Goal: Task Accomplishment & Management: Complete application form

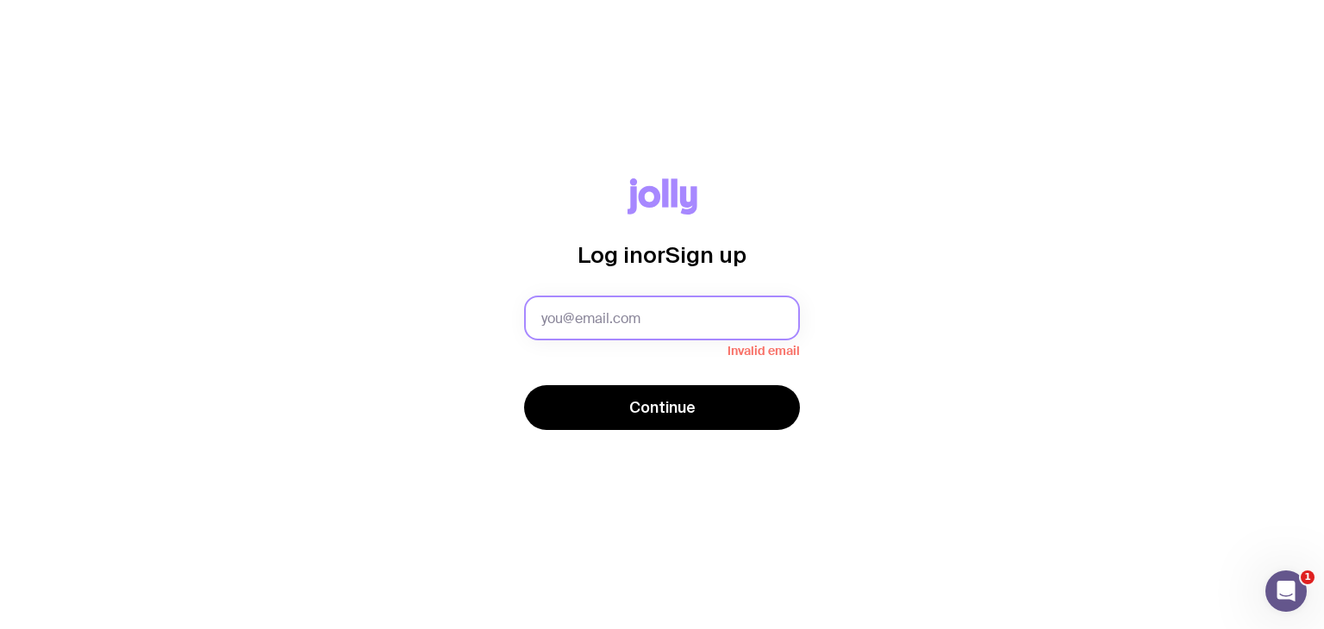
click at [553, 334] on input "text" at bounding box center [662, 318] width 276 height 45
click at [564, 321] on input "text" at bounding box center [662, 318] width 276 height 45
type input "[PERSON_NAME][EMAIL_ADDRESS][PERSON_NAME][DOMAIN_NAME]"
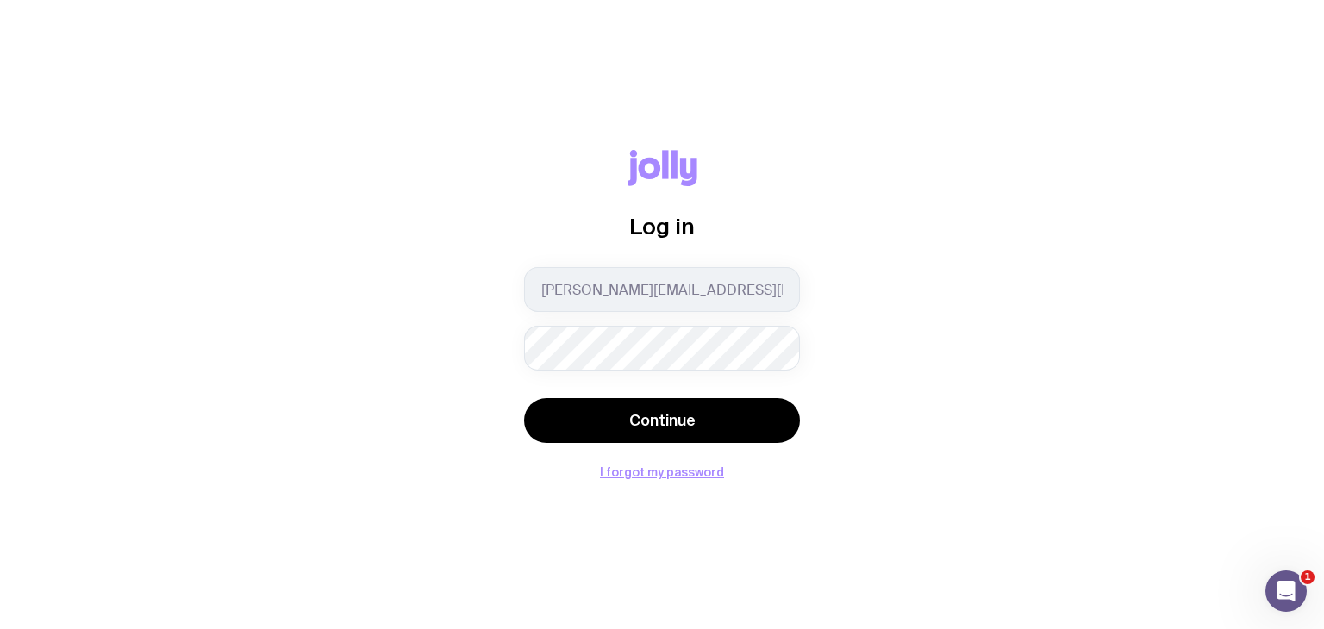
click at [612, 444] on div "Continue" at bounding box center [662, 422] width 276 height 48
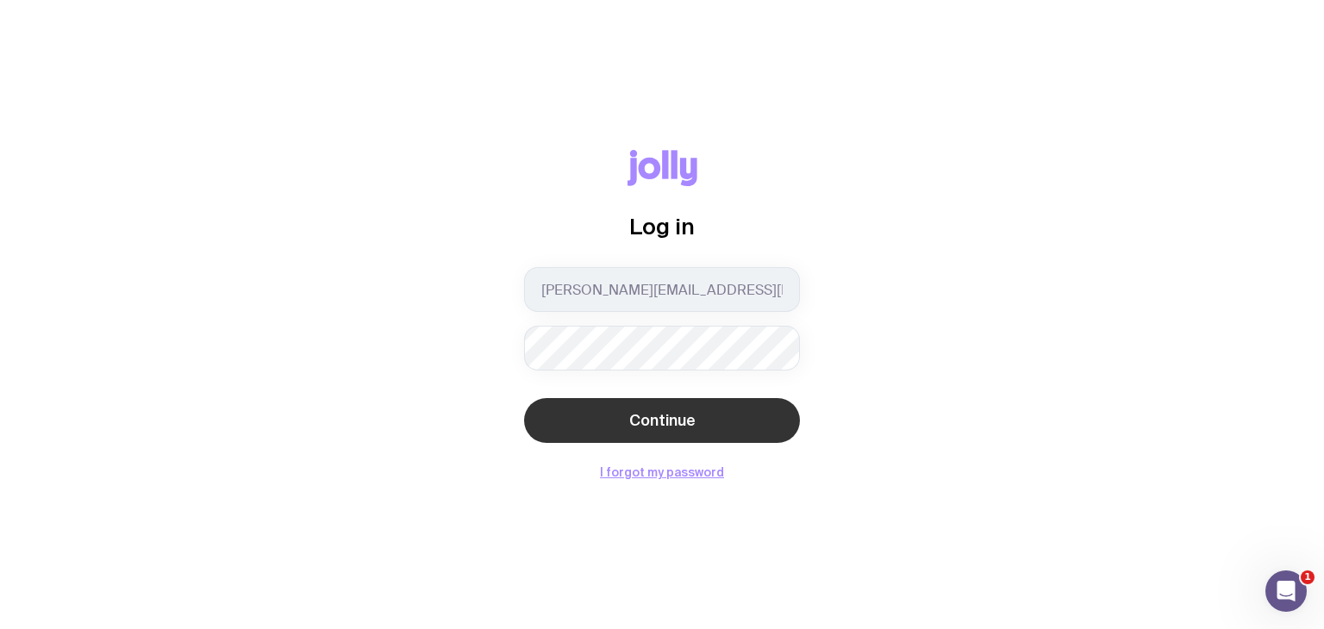
click at [633, 411] on span "Continue" at bounding box center [662, 420] width 66 height 21
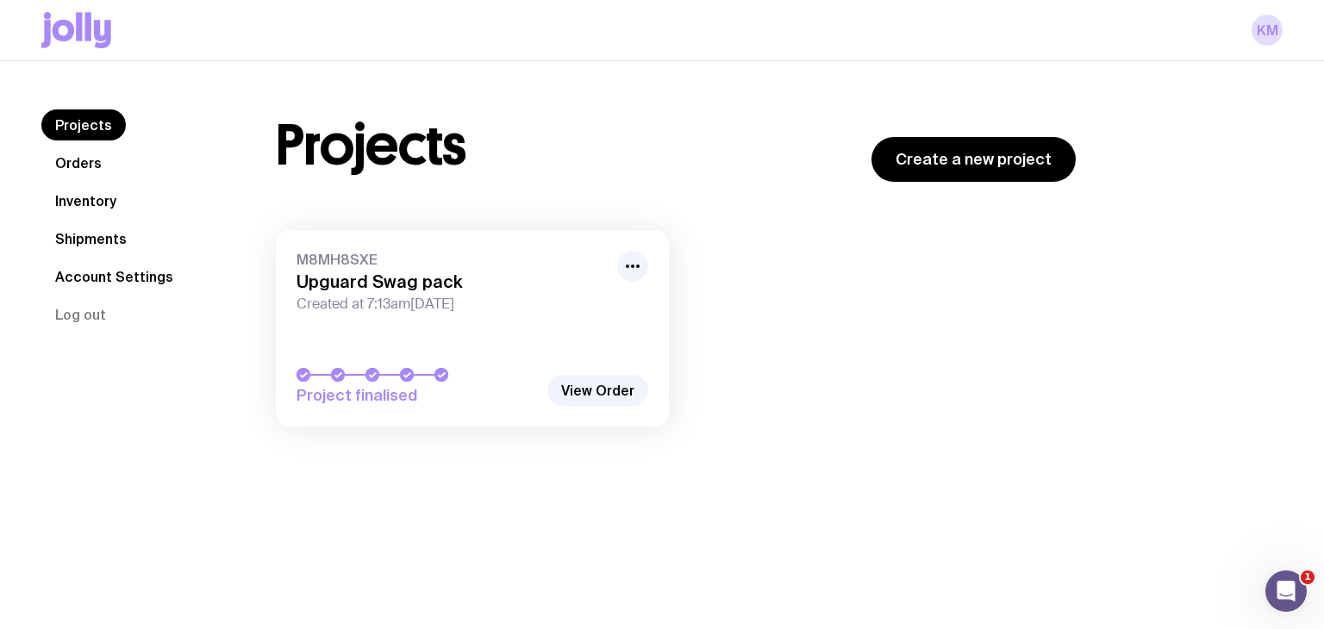
click at [113, 166] on nav "Projects Orders Inventory Shipments Account Settings Log out" at bounding box center [137, 219] width 193 height 221
click at [92, 165] on link "Orders" at bounding box center [78, 162] width 74 height 31
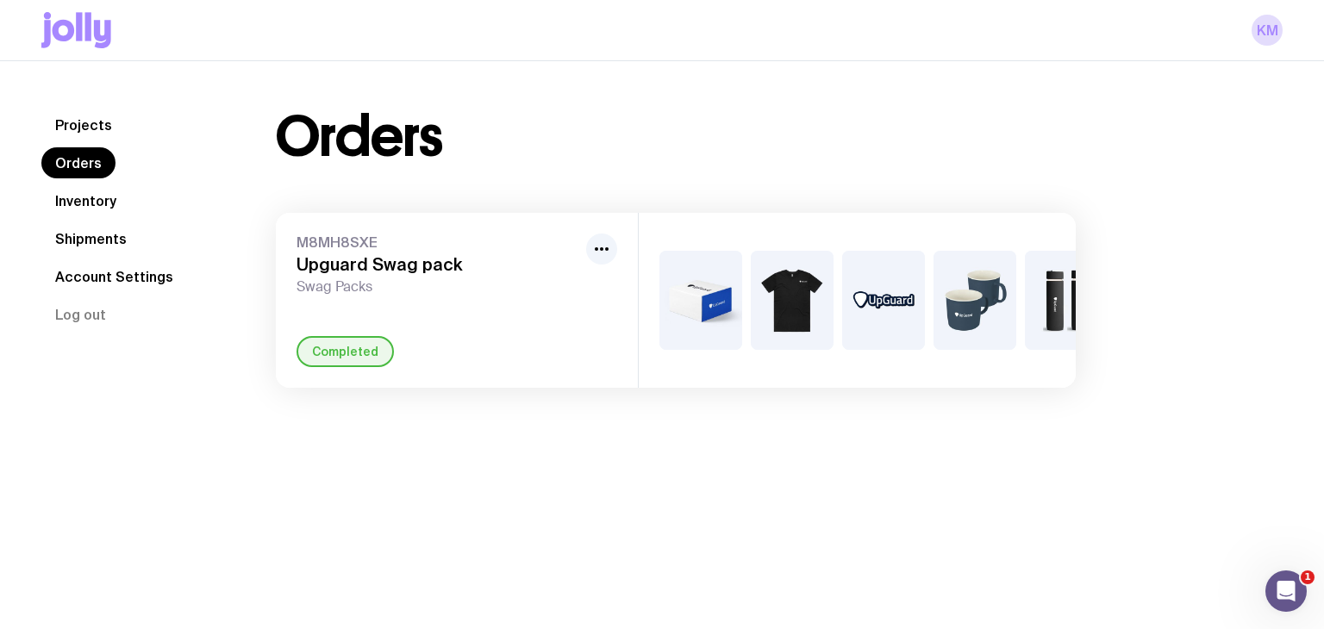
click at [83, 194] on link "Inventory" at bounding box center [85, 200] width 89 height 31
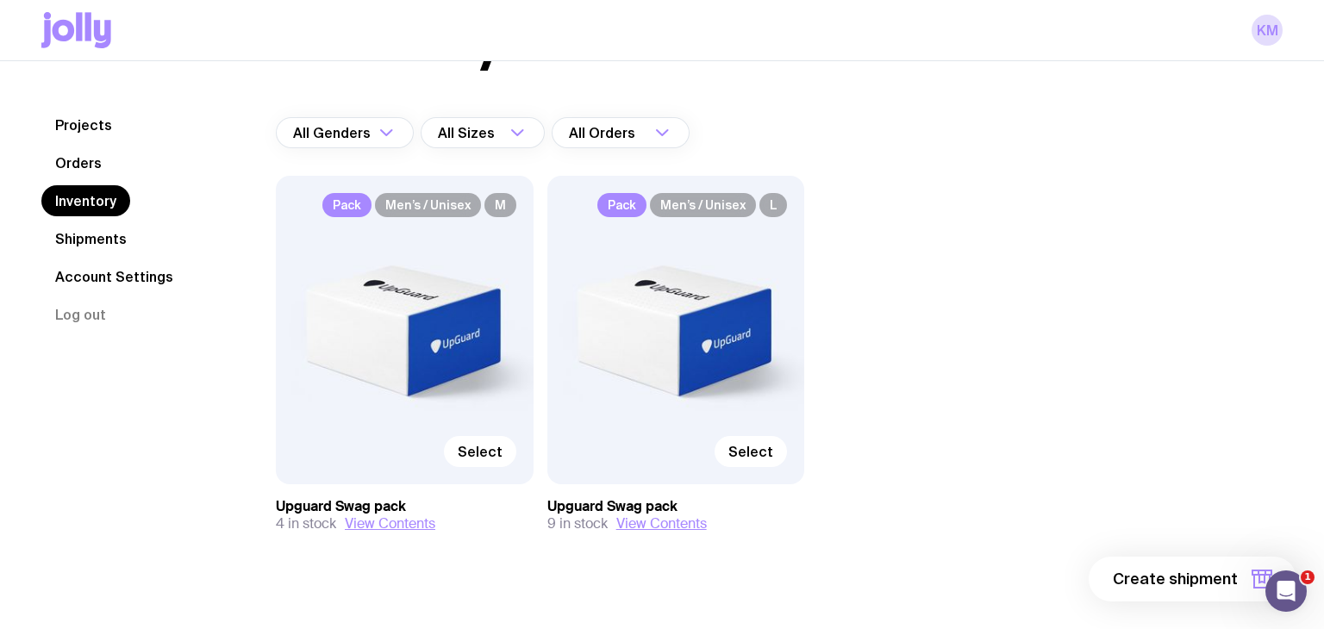
scroll to position [100, 0]
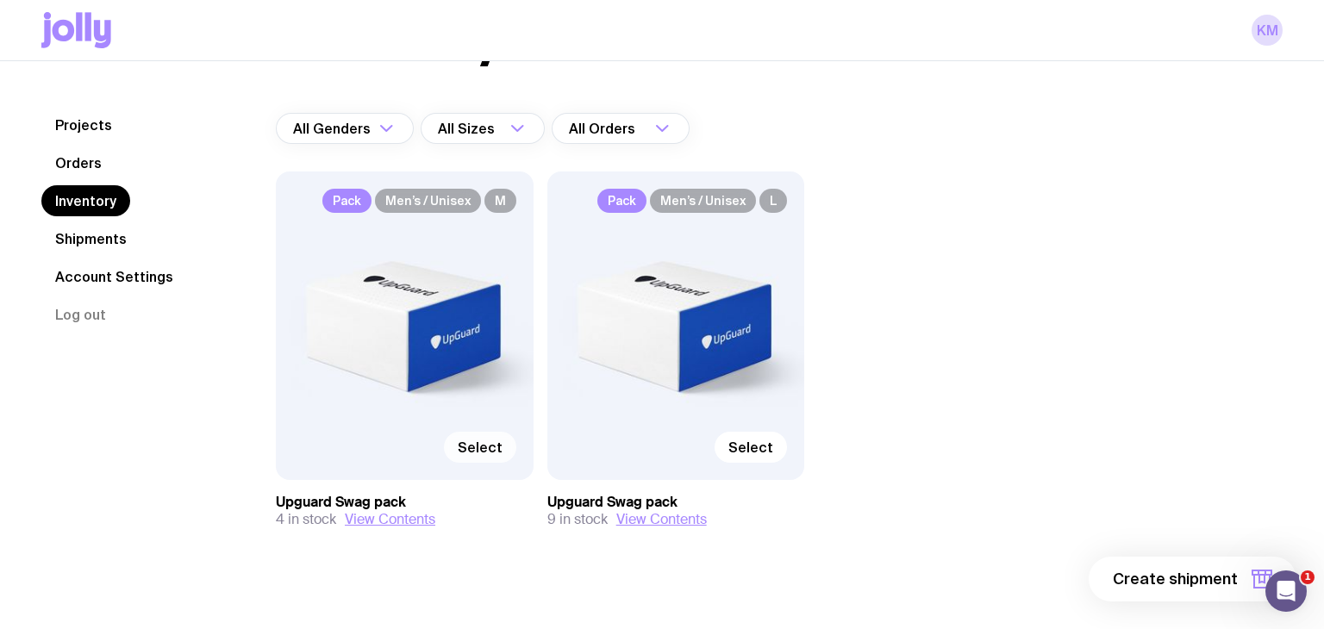
click at [501, 435] on label "Select" at bounding box center [480, 447] width 72 height 31
click at [0, 0] on input "Select" at bounding box center [0, 0] width 0 height 0
click at [1211, 574] on span "1 item" at bounding box center [1215, 579] width 43 height 21
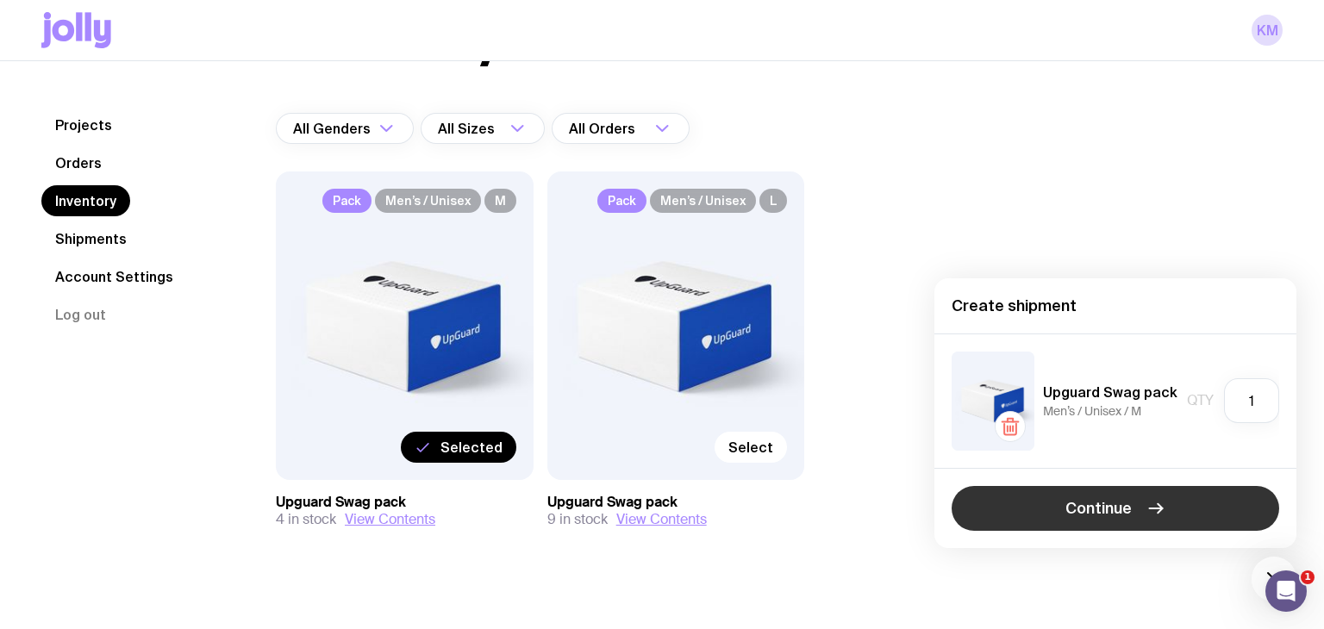
click at [1145, 508] on icon "button" at bounding box center [1155, 508] width 21 height 21
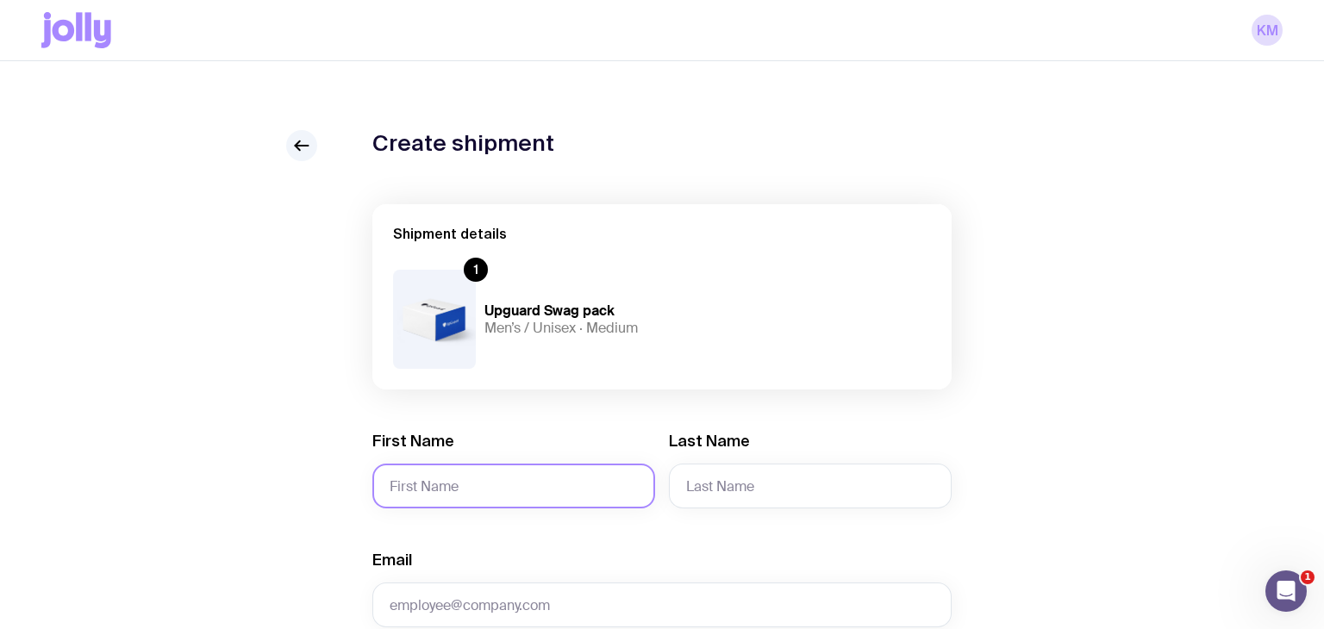
click at [429, 475] on input "First Name" at bounding box center [513, 486] width 283 height 45
paste input "ilavarasi"
type input "Ilavarasi"
click at [825, 486] on input "Last Name" at bounding box center [810, 486] width 283 height 45
paste input "rajah"
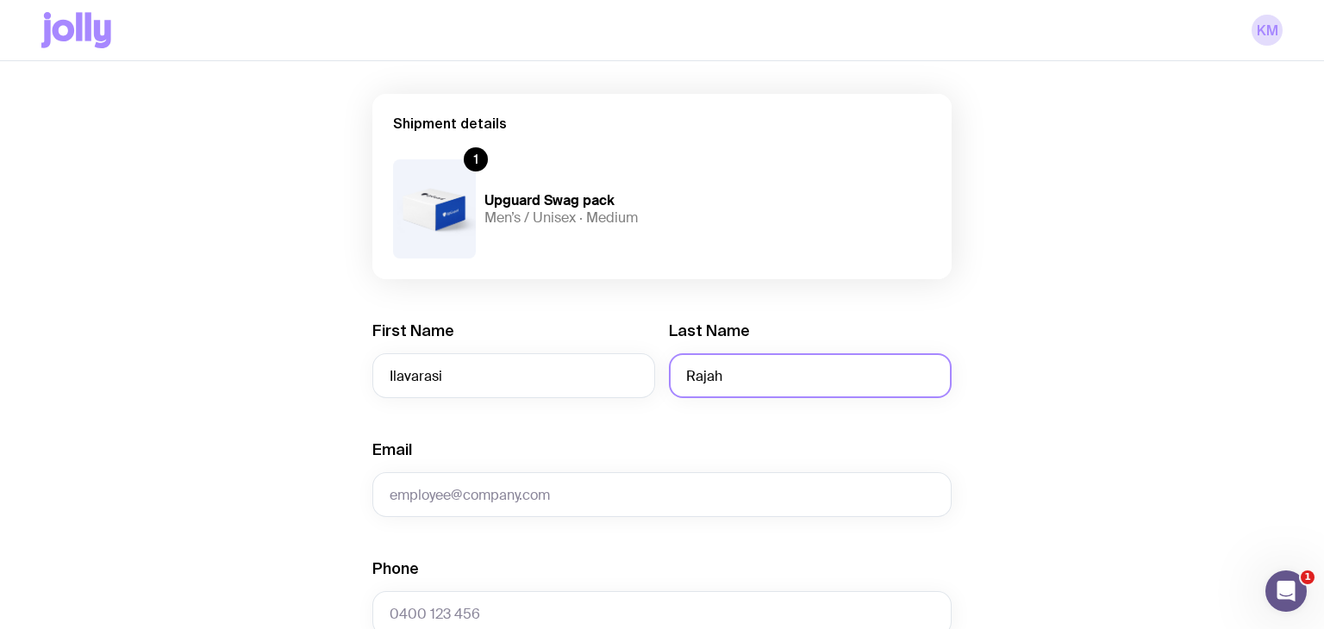
scroll to position [128, 0]
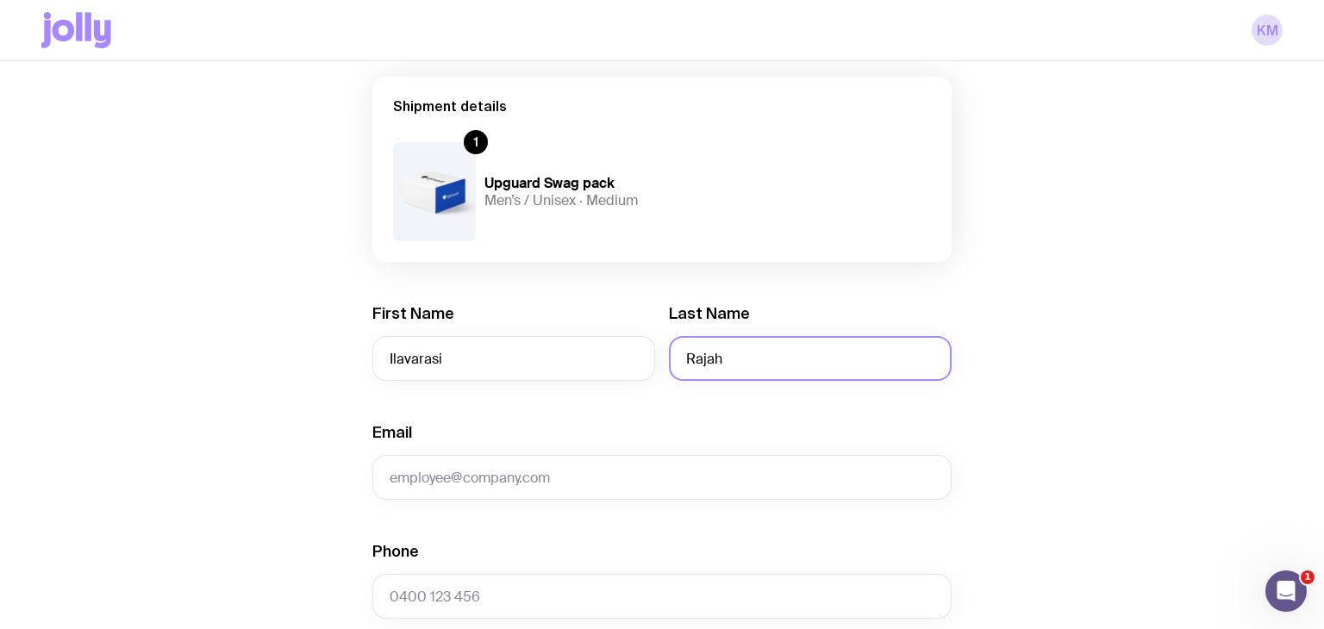
type input "Rajah"
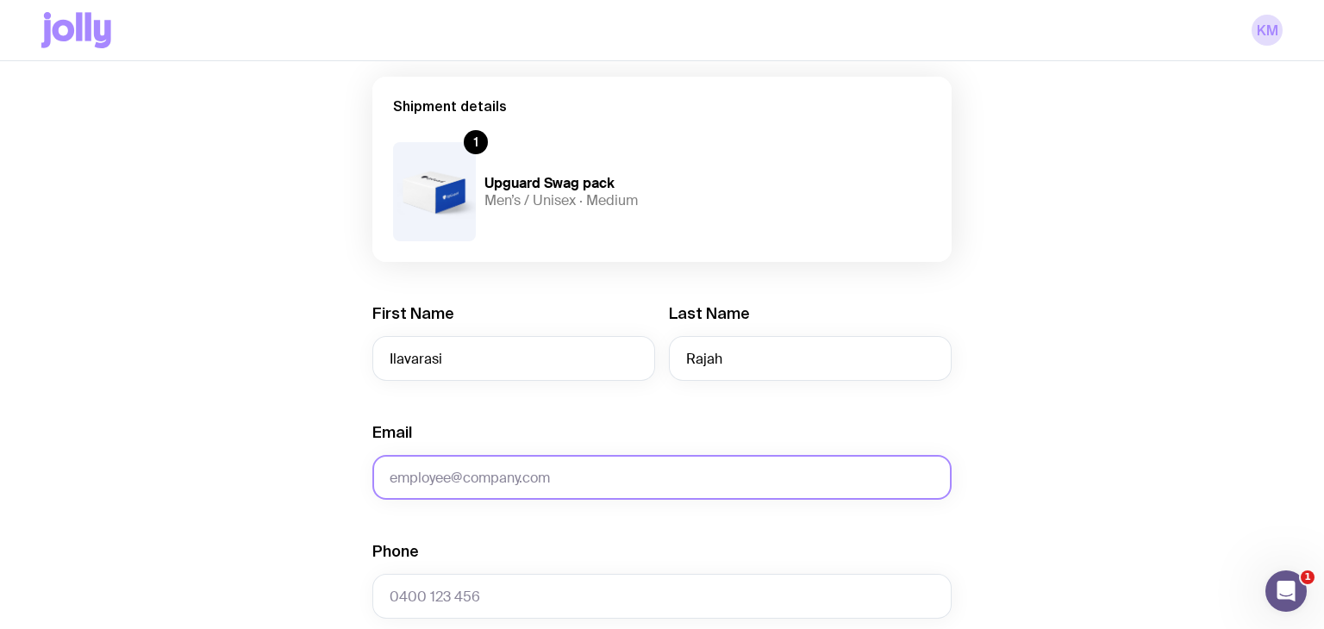
click at [558, 470] on input "Email" at bounding box center [661, 477] width 579 height 45
paste input "[EMAIL_ADDRESS][DOMAIN_NAME]"
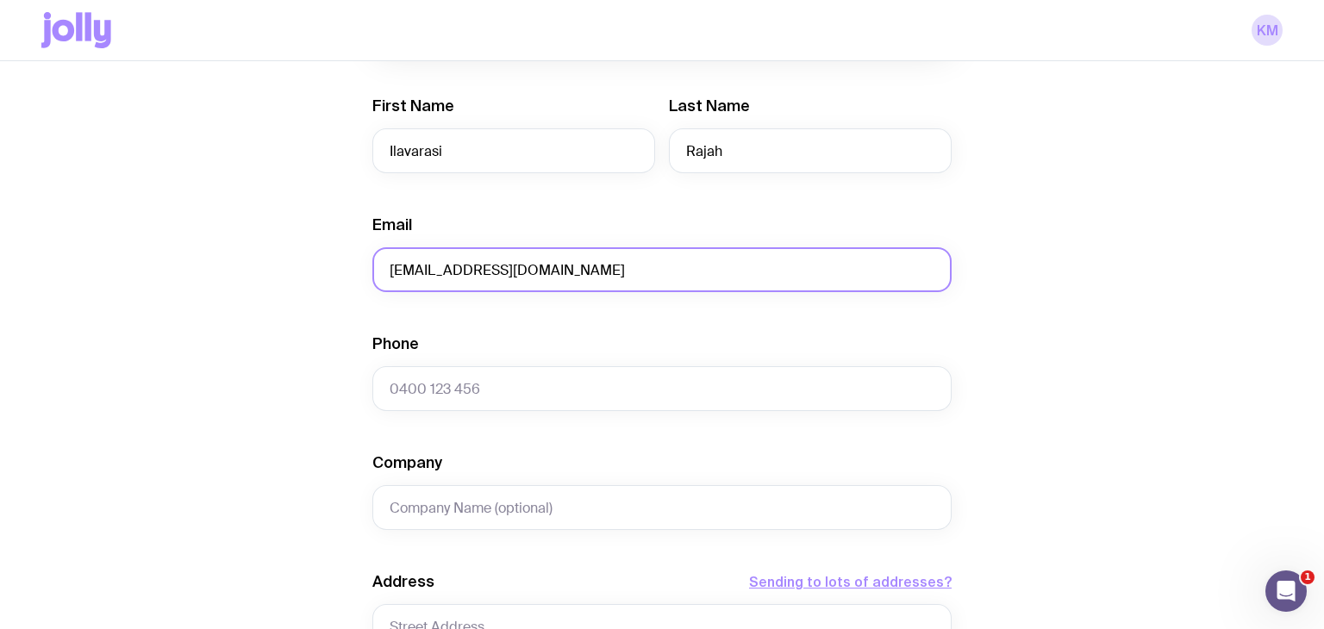
scroll to position [365, 0]
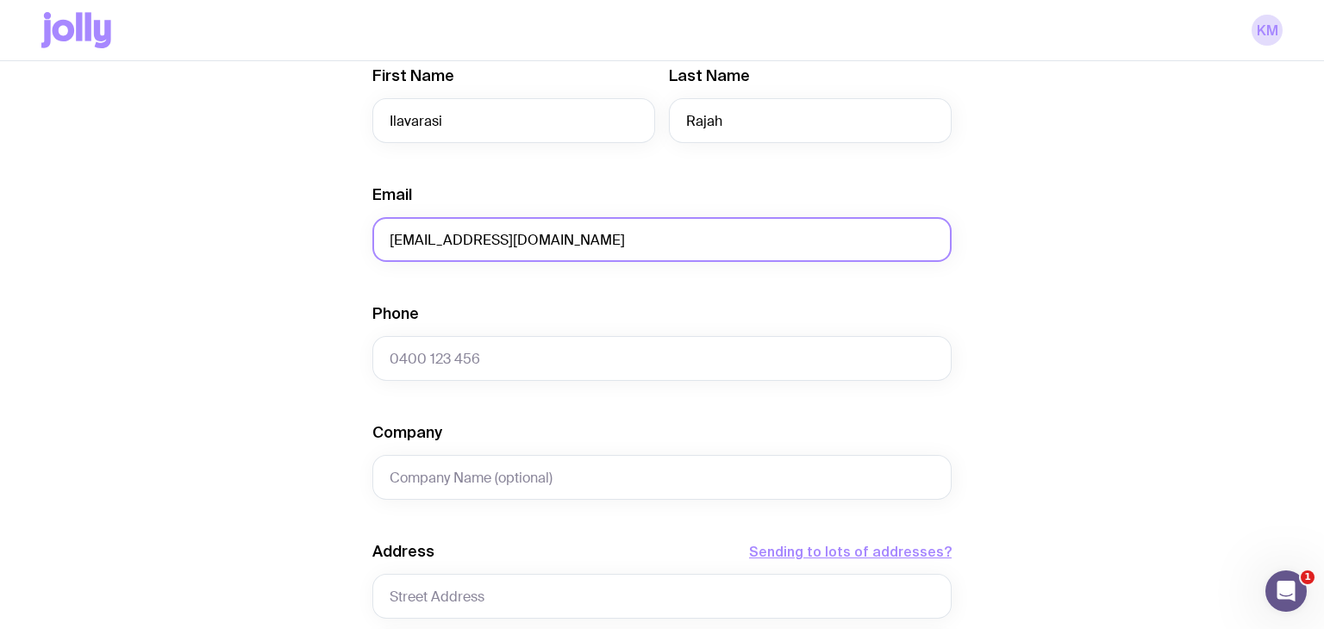
type input "[EMAIL_ADDRESS][DOMAIN_NAME]"
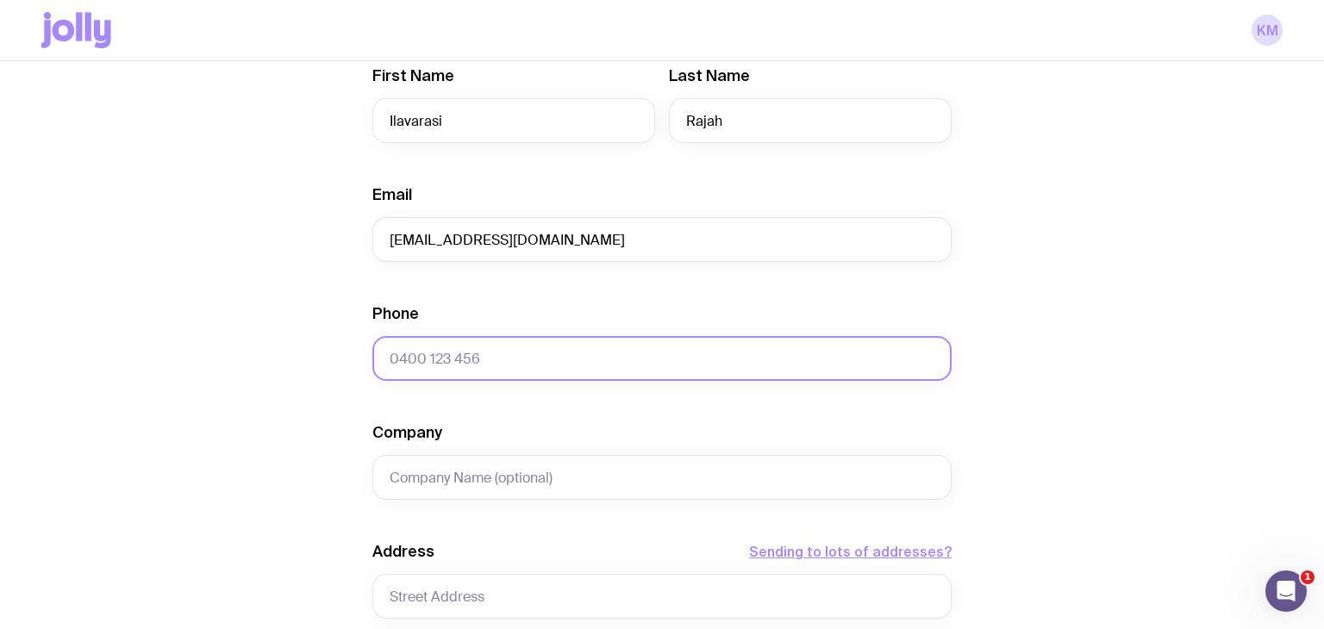
click at [514, 355] on input "Phone" at bounding box center [661, 358] width 579 height 45
paste input "0470517176"
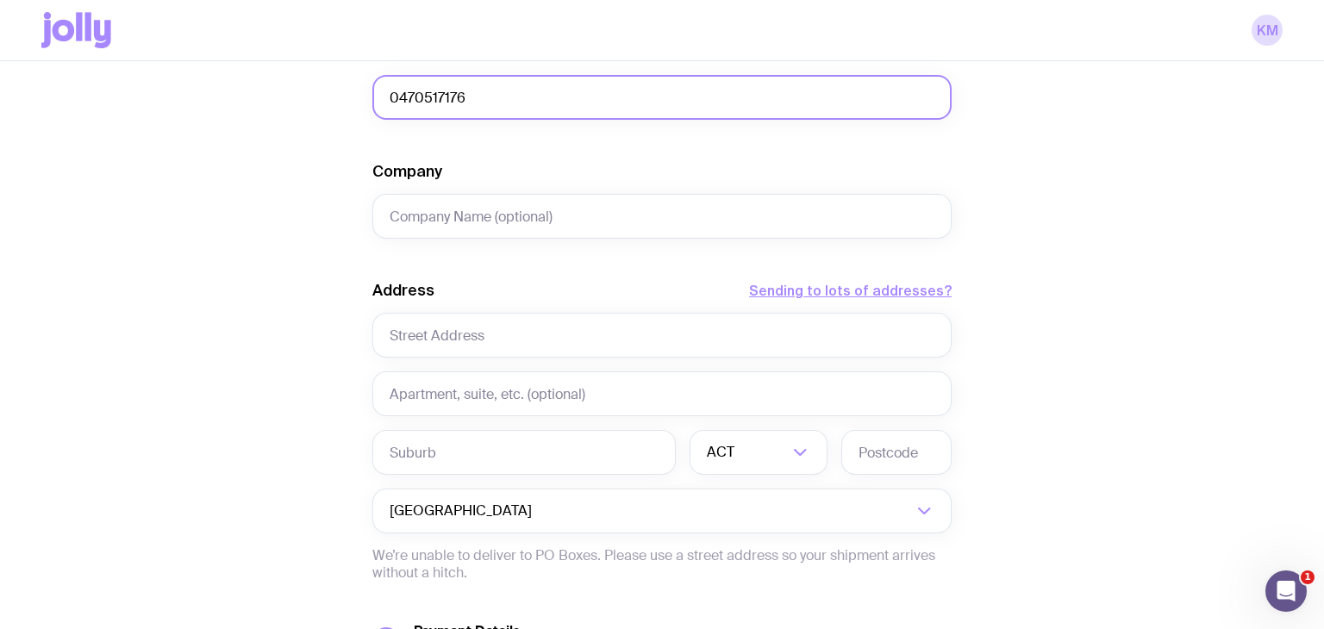
scroll to position [651, 0]
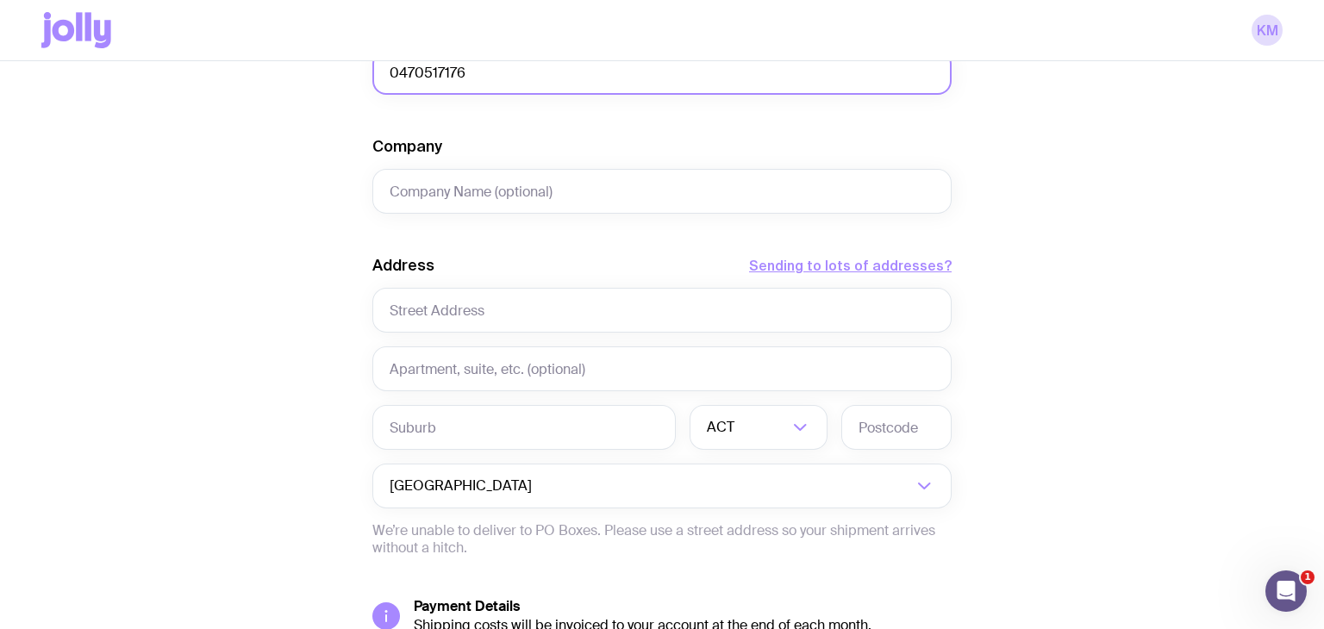
type input "0470517176"
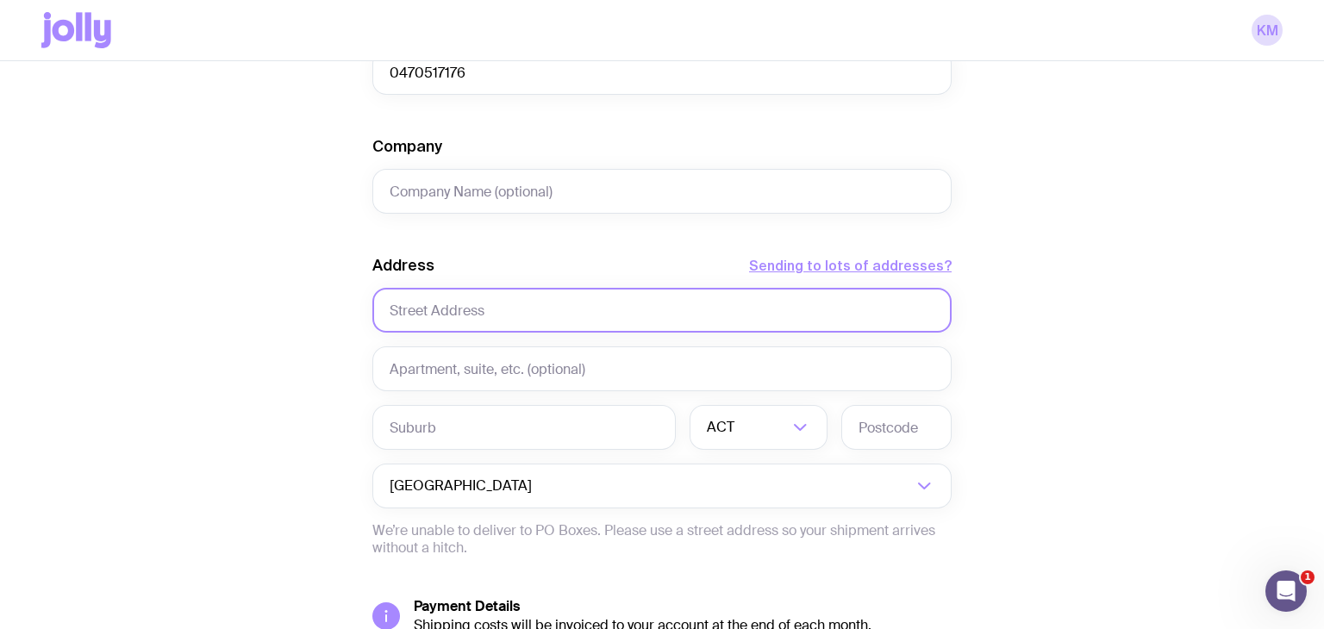
click at [514, 310] on input "text" at bounding box center [661, 310] width 579 height 45
paste input "[STREET_ADDRESS]"
type input "[STREET_ADDRESS]"
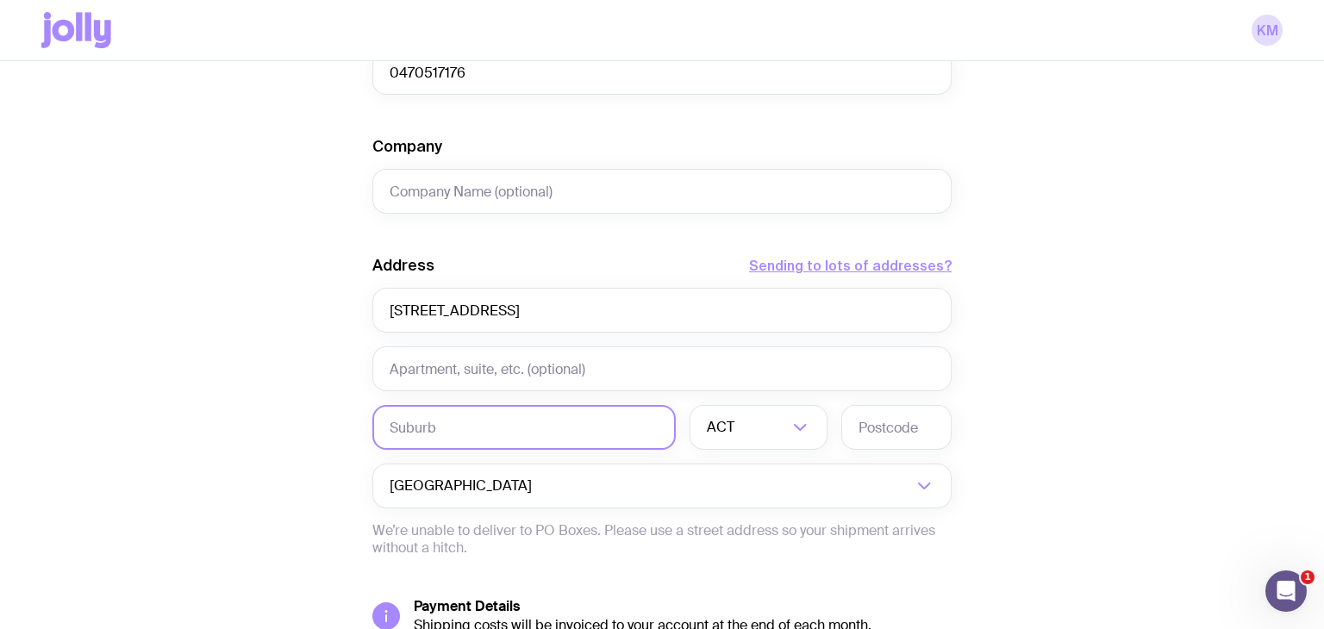
click at [460, 420] on input "text" at bounding box center [523, 427] width 303 height 45
paste input "[GEOGRAPHIC_DATA]"
type input "[GEOGRAPHIC_DATA]"
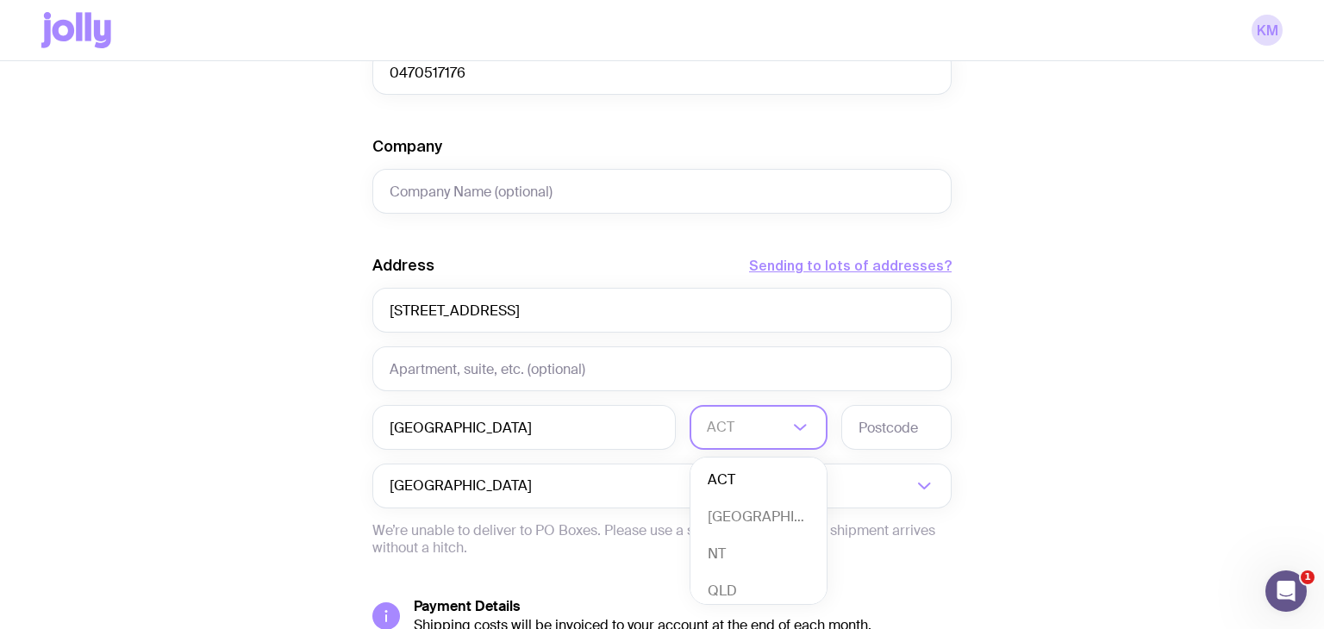
click at [754, 423] on input "Search for option" at bounding box center [747, 427] width 81 height 45
click at [725, 558] on li "QLD" at bounding box center [758, 564] width 136 height 37
click at [881, 417] on input "text" at bounding box center [896, 427] width 110 height 45
paste input "4300"
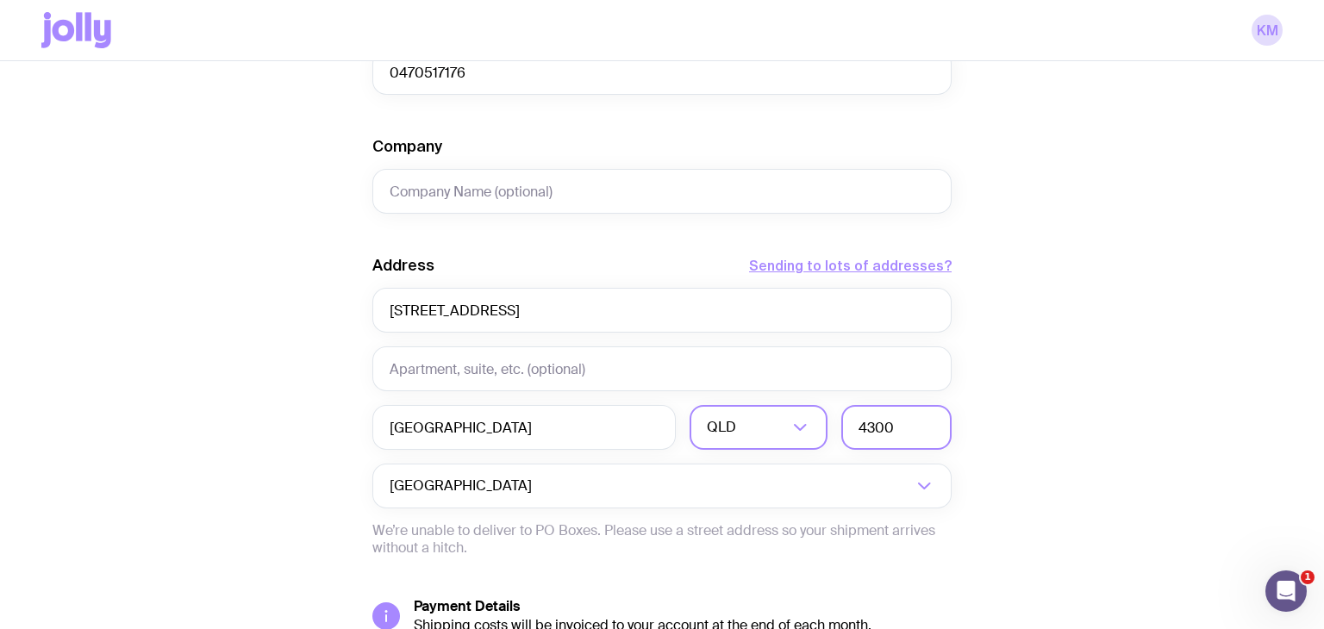
type input "4300"
click at [1143, 418] on div "Create shipment Shipment details 1 Upguard Swag pack Men’s / Unisex · Medium Fi…" at bounding box center [661, 134] width 1241 height 1311
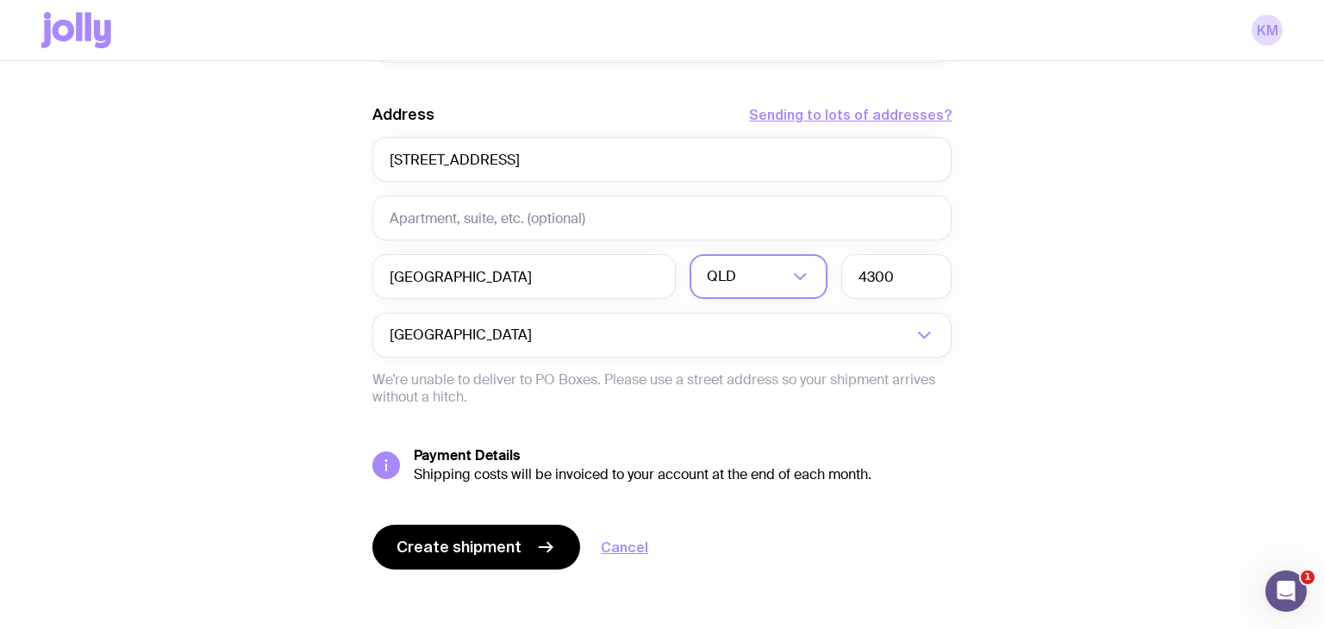
scroll to position [812, 0]
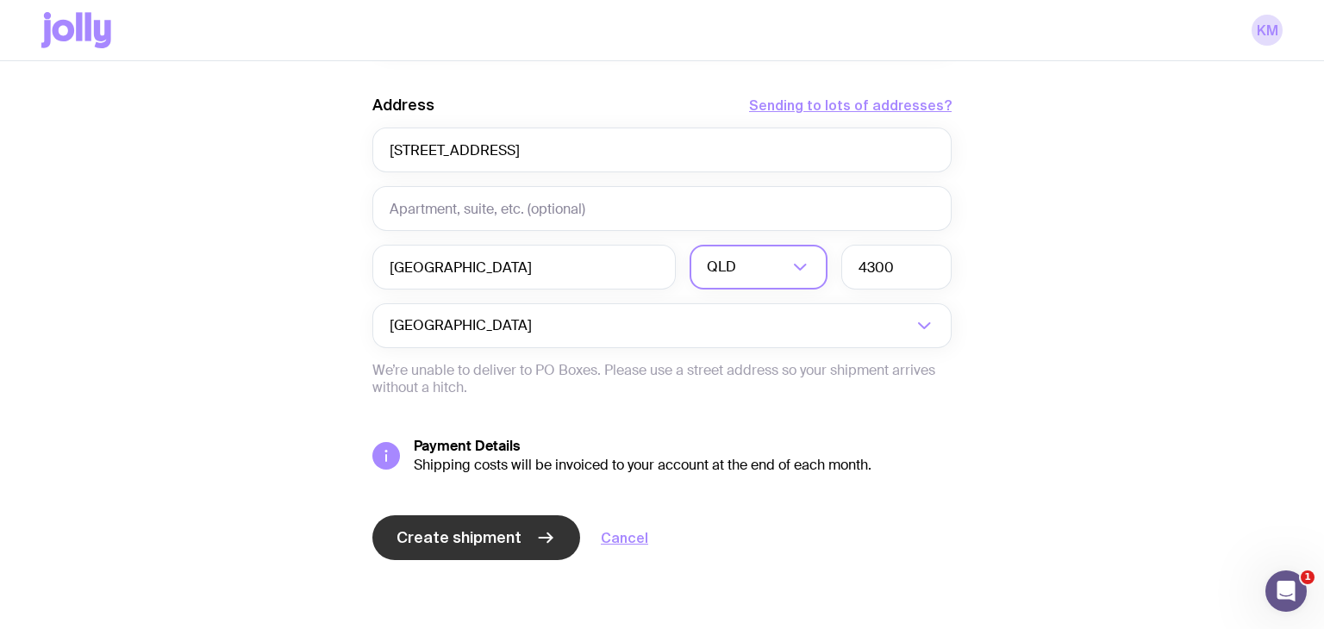
click at [483, 554] on button "Create shipment" at bounding box center [476, 537] width 208 height 45
